Goal: Find specific page/section: Find specific page/section

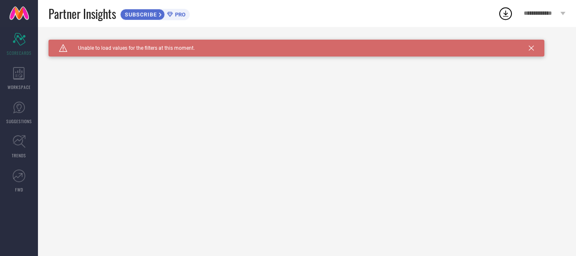
click at [531, 46] on icon at bounding box center [531, 48] width 5 height 5
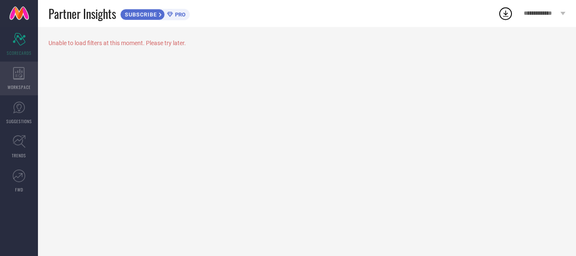
click at [30, 76] on div "WORKSPACE" at bounding box center [19, 79] width 38 height 34
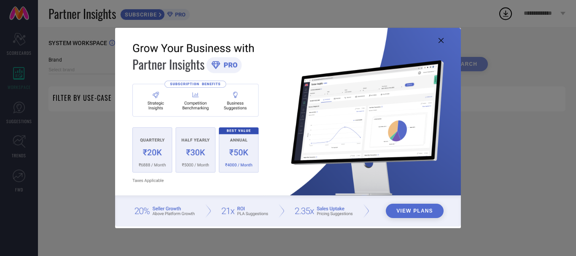
type input "1 STOP FASHION"
type input "All"
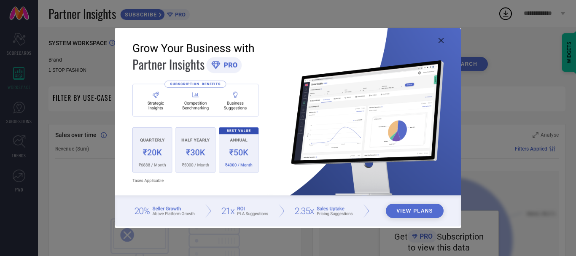
click at [439, 40] on icon at bounding box center [441, 40] width 5 height 5
